Goal: Navigation & Orientation: Find specific page/section

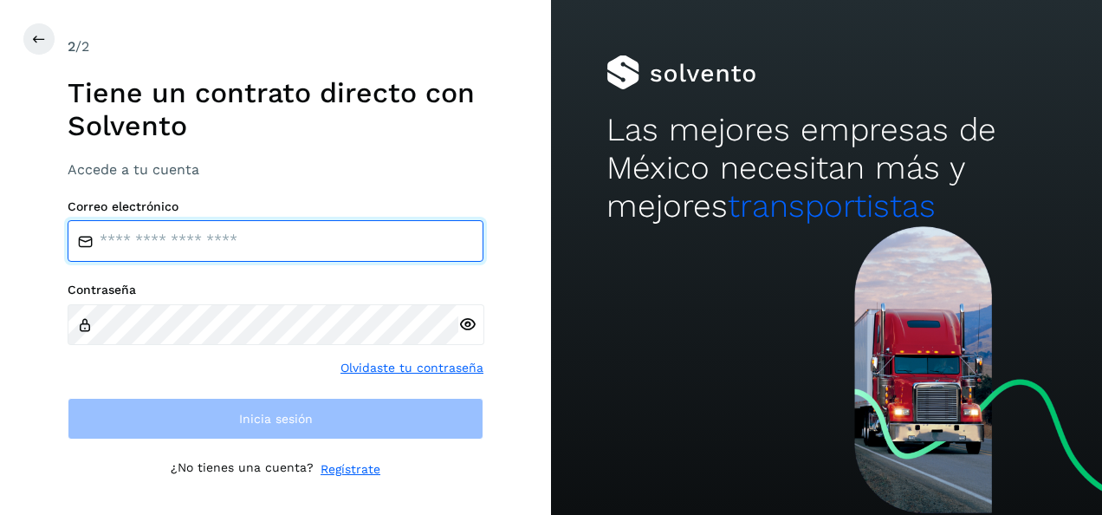
type input "**********"
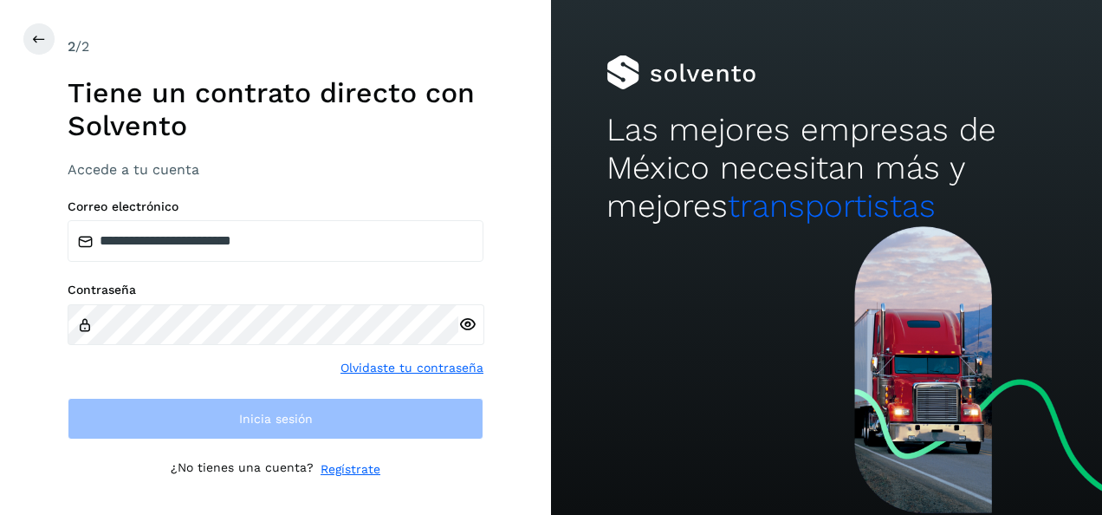
drag, startPoint x: 309, startPoint y: 369, endPoint x: 307, endPoint y: 378, distance: 9.0
click at [309, 369] on div "Contraseña Olvidaste tu contraseña" at bounding box center [276, 330] width 416 height 94
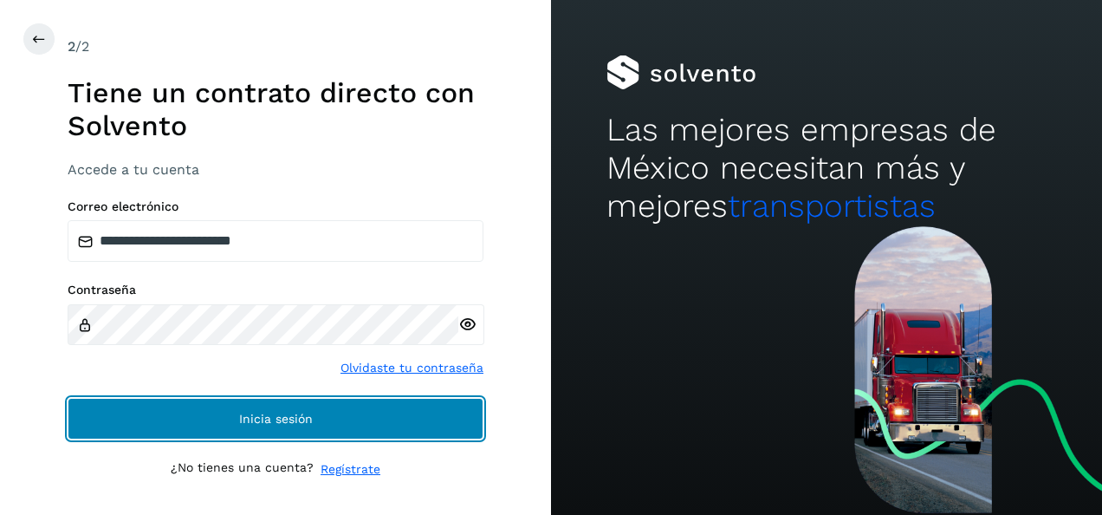
click at [292, 413] on span "Inicia sesión" at bounding box center [276, 419] width 74 height 12
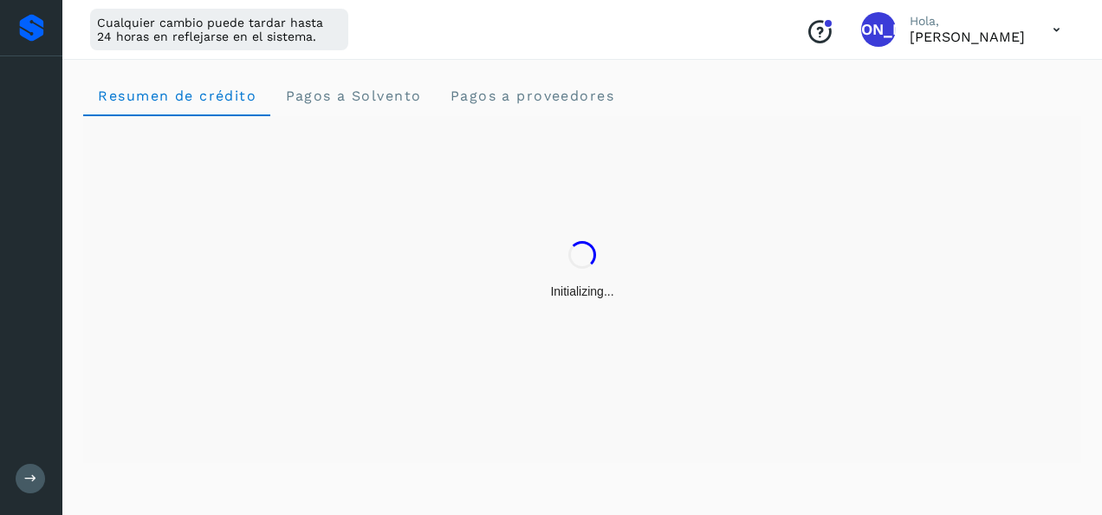
click at [296, 412] on div "Initializing..." at bounding box center [582, 270] width 998 height 309
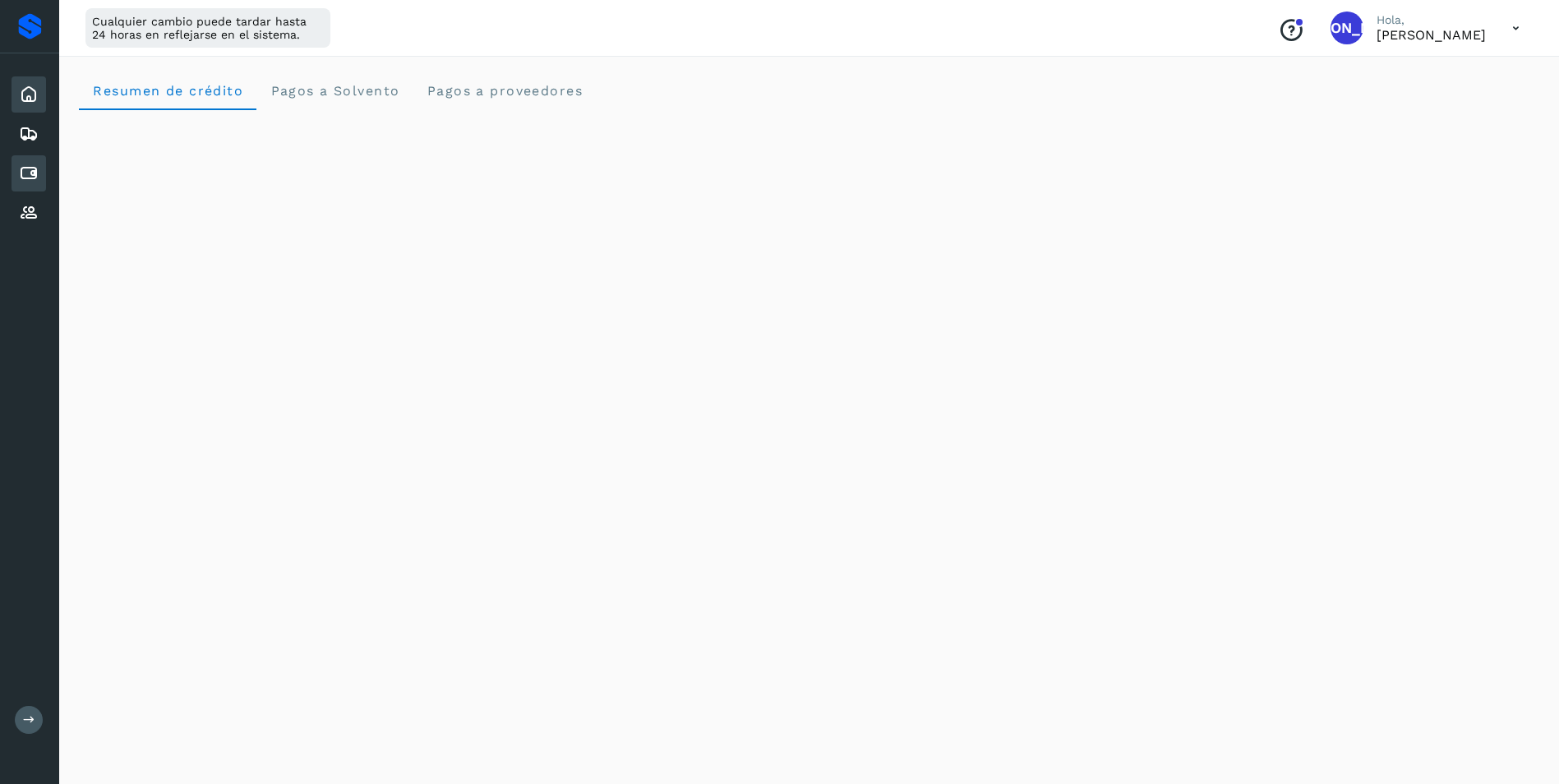
click at [31, 173] on icon at bounding box center [28, 173] width 20 height 20
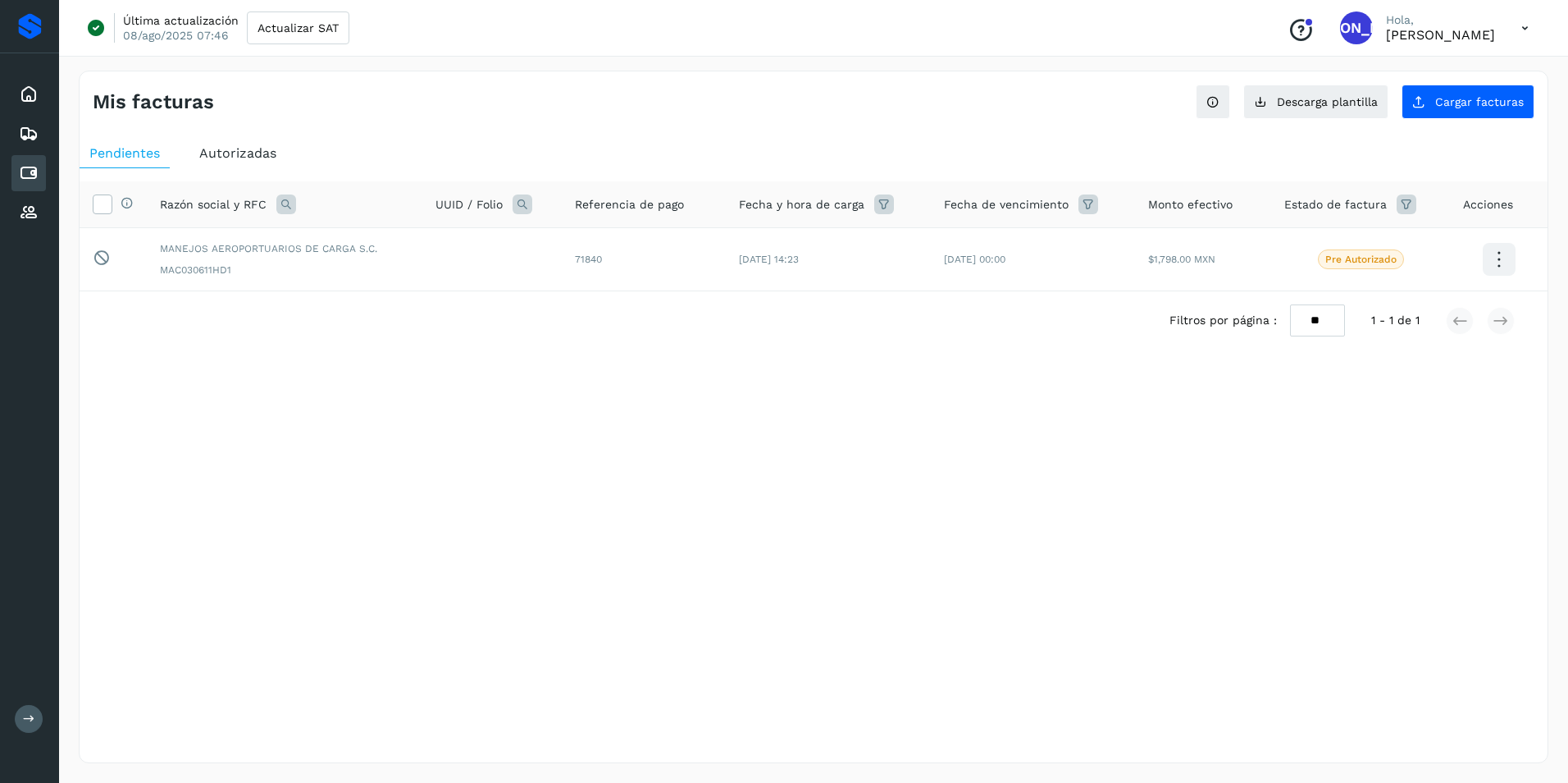
click at [226, 153] on span "Autorizadas" at bounding box center [238, 152] width 77 height 15
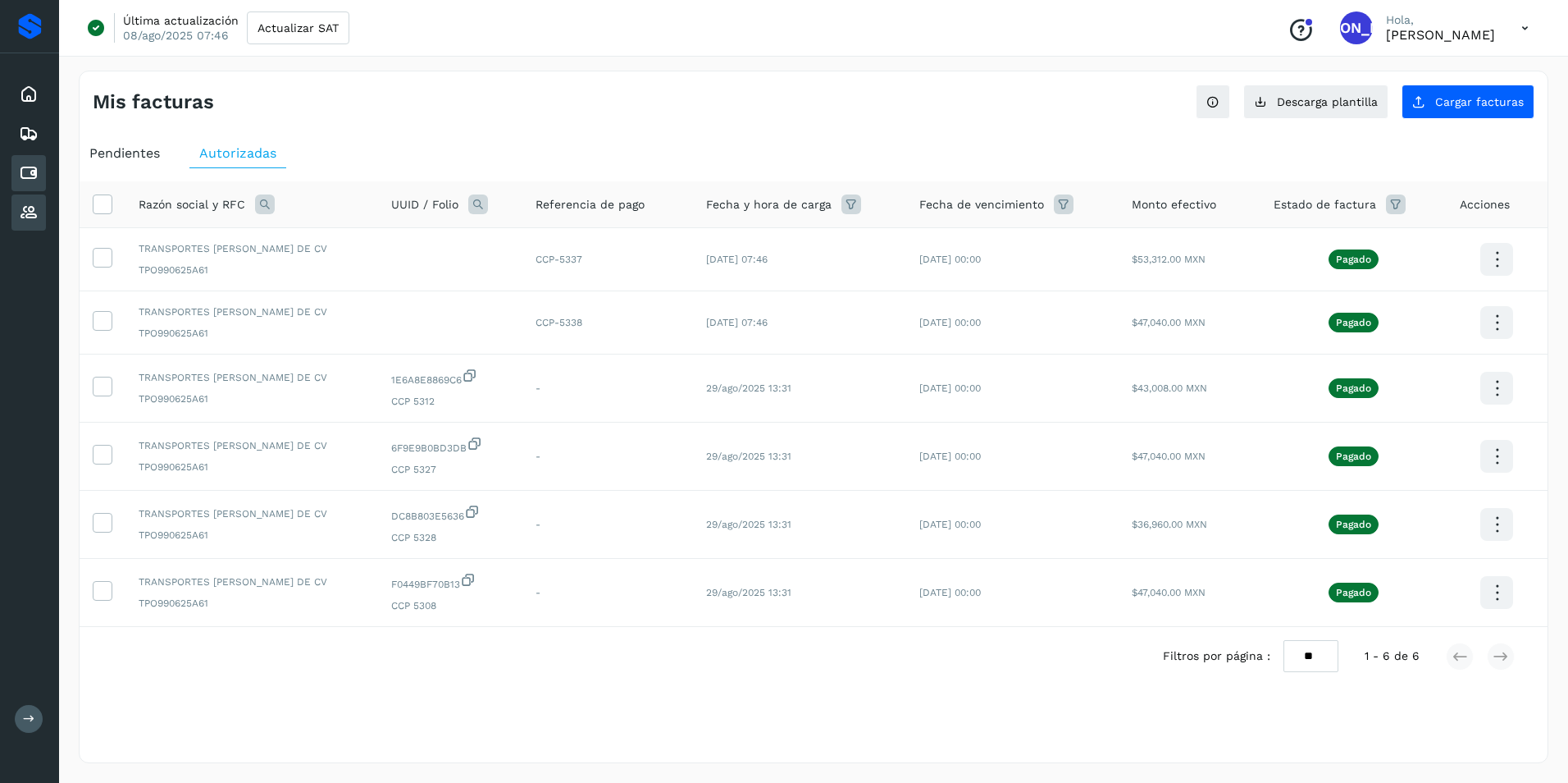
click at [41, 212] on div "Proveedores" at bounding box center [28, 212] width 34 height 36
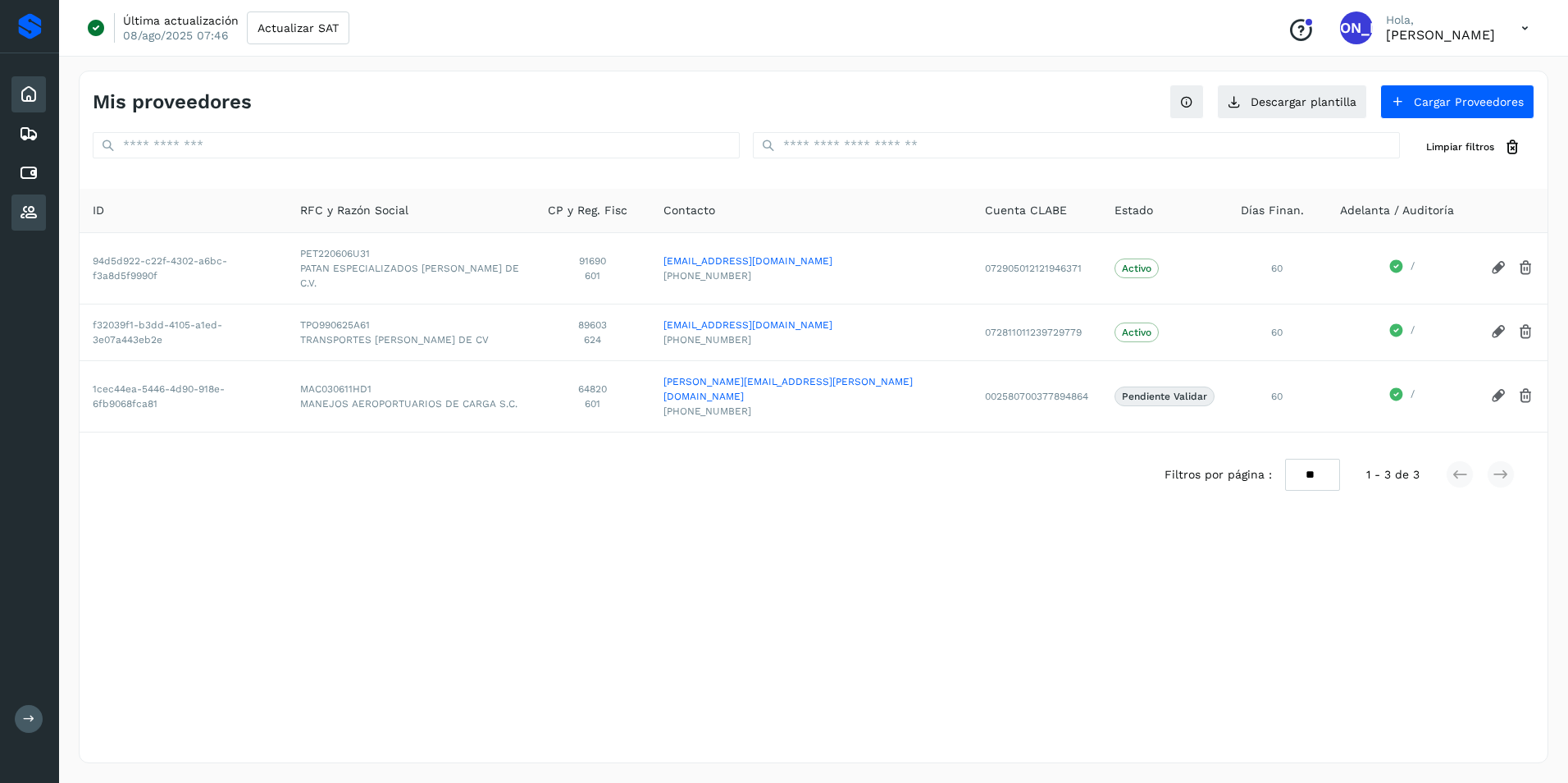
click at [22, 95] on icon at bounding box center [28, 94] width 20 height 20
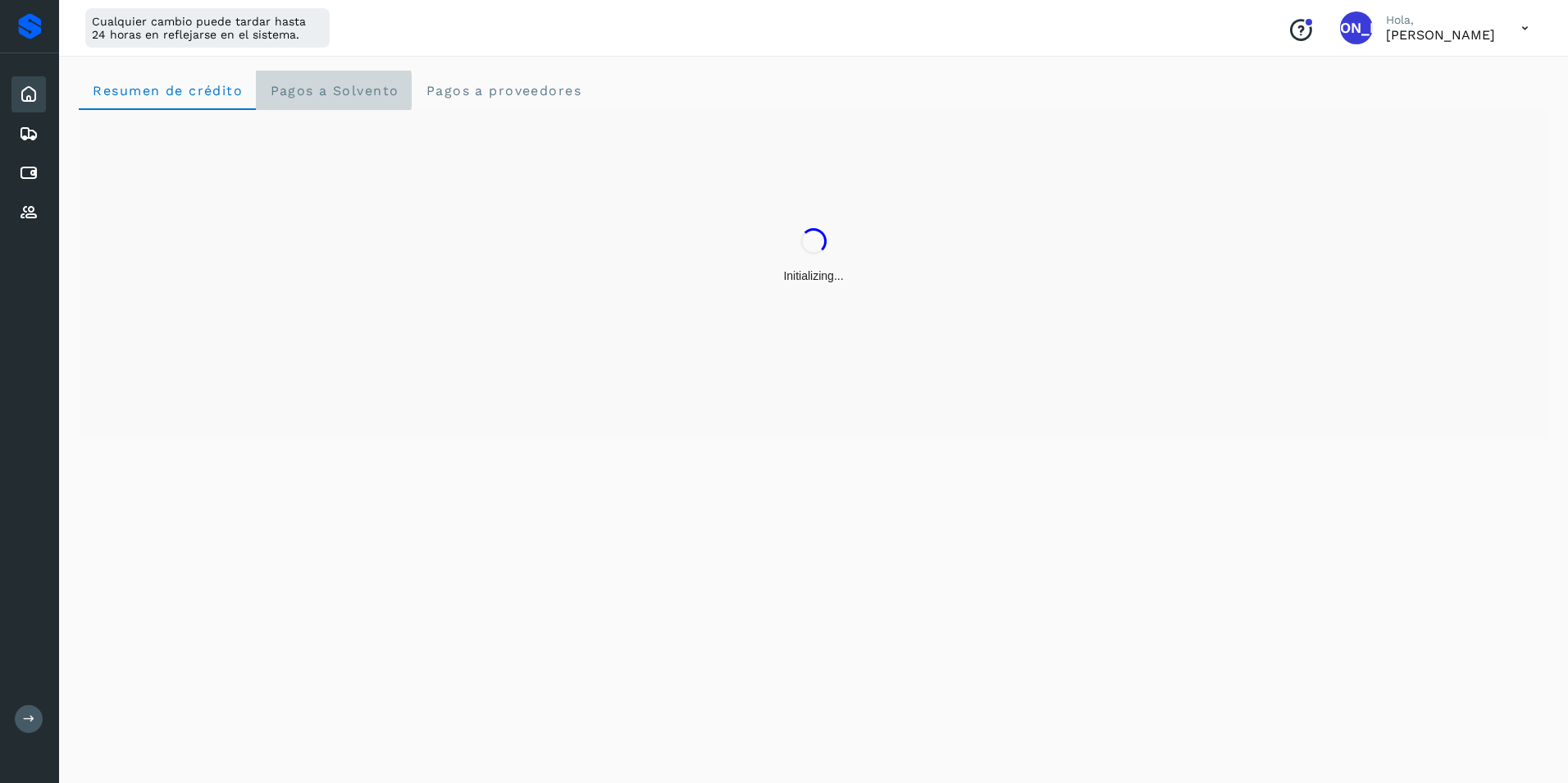
click at [316, 89] on span "Pagos a Solvento" at bounding box center [333, 91] width 130 height 15
click at [208, 92] on span "Resumen de crédito" at bounding box center [167, 91] width 150 height 15
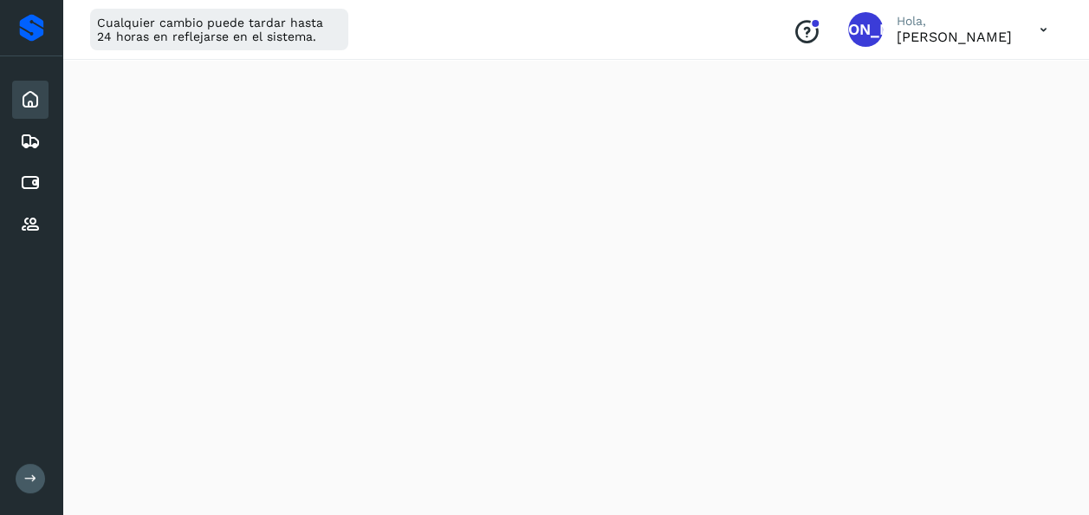
scroll to position [1037, 0]
